Goal: Information Seeking & Learning: Learn about a topic

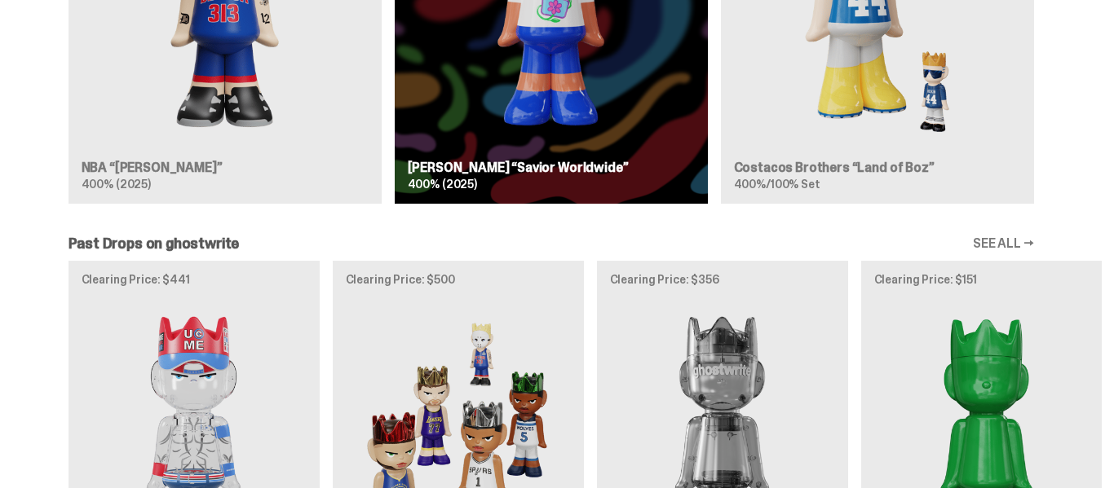
scroll to position [1211, 0]
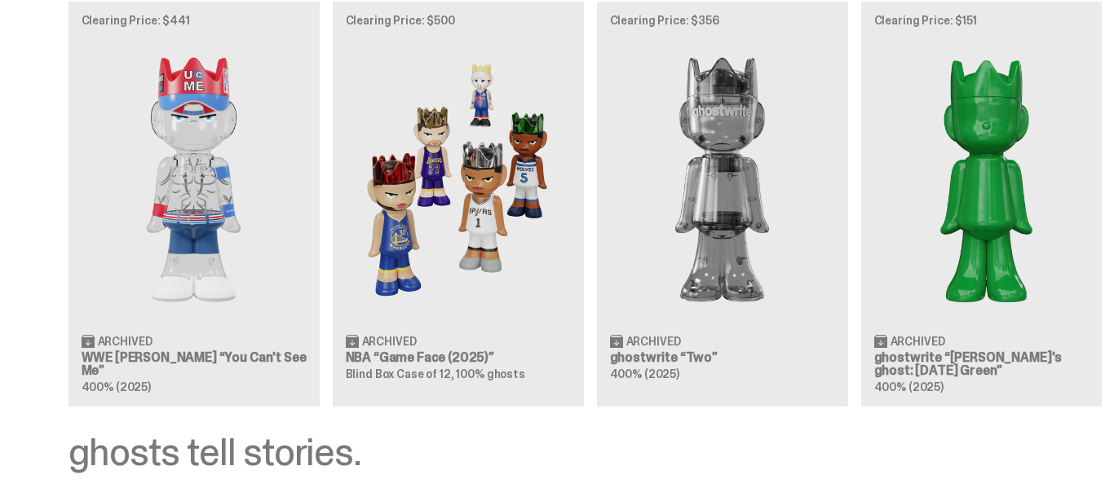
scroll to position [1470, 0]
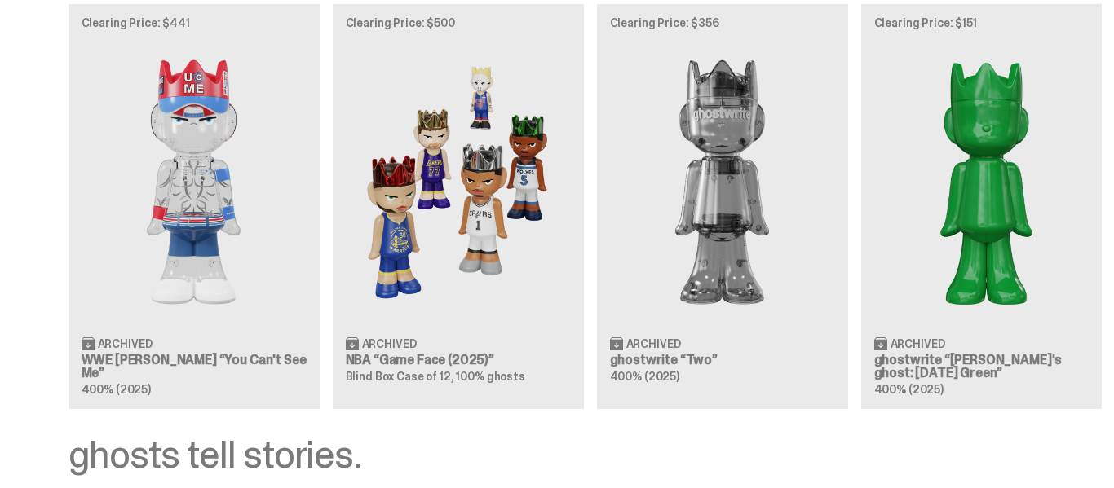
click at [169, 151] on div "Clearing Price: $441 Archived WWE [PERSON_NAME] “You Can't See Me” 400% (2025) …" at bounding box center [550, 206] width 1101 height 404
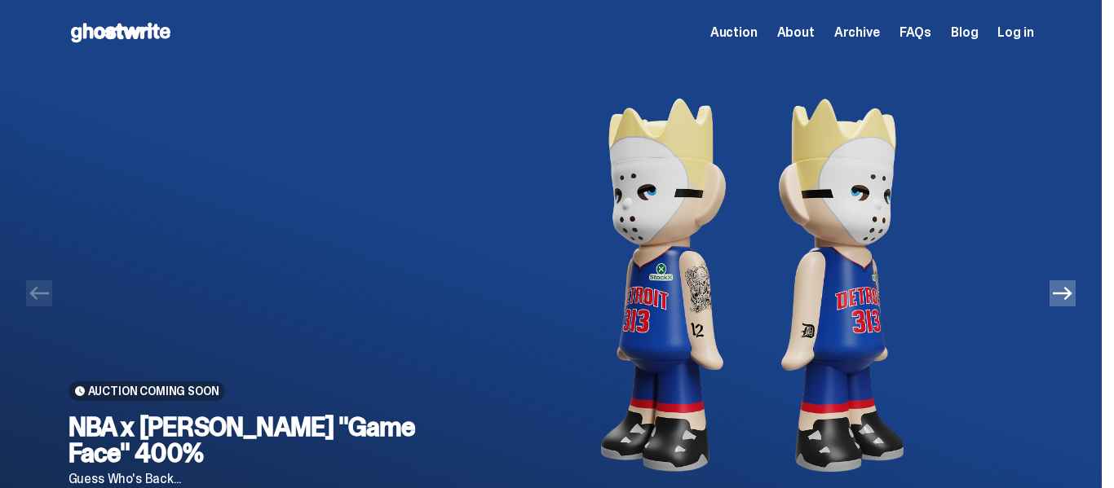
click at [519, 92] on img at bounding box center [752, 285] width 511 height 440
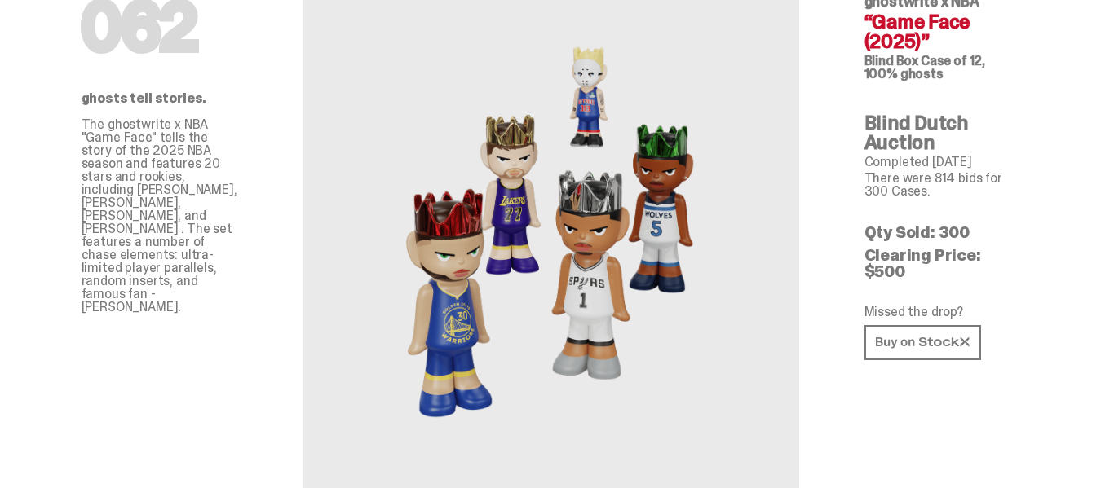
scroll to position [99, 0]
